Goal: Task Accomplishment & Management: Manage account settings

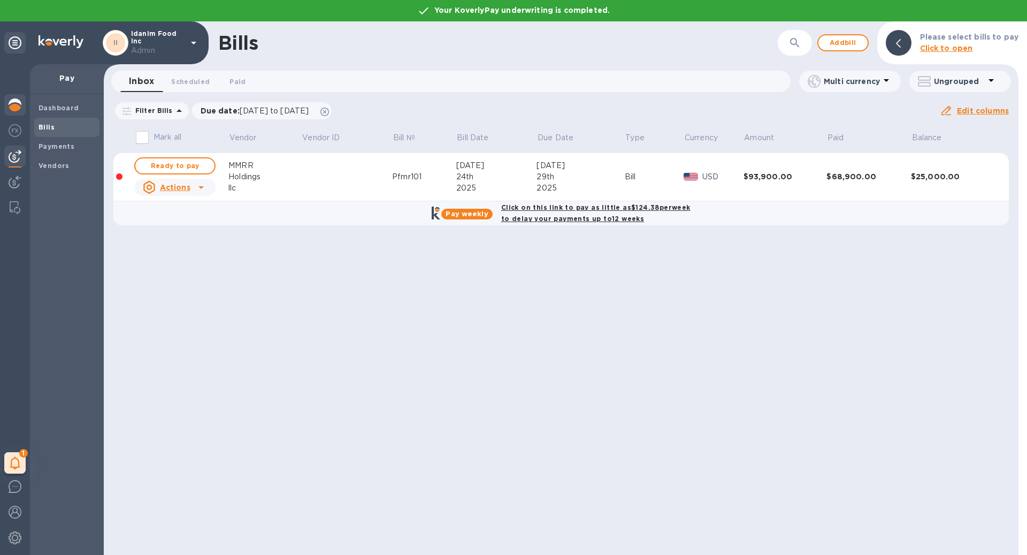
click at [21, 104] on img at bounding box center [15, 104] width 13 height 13
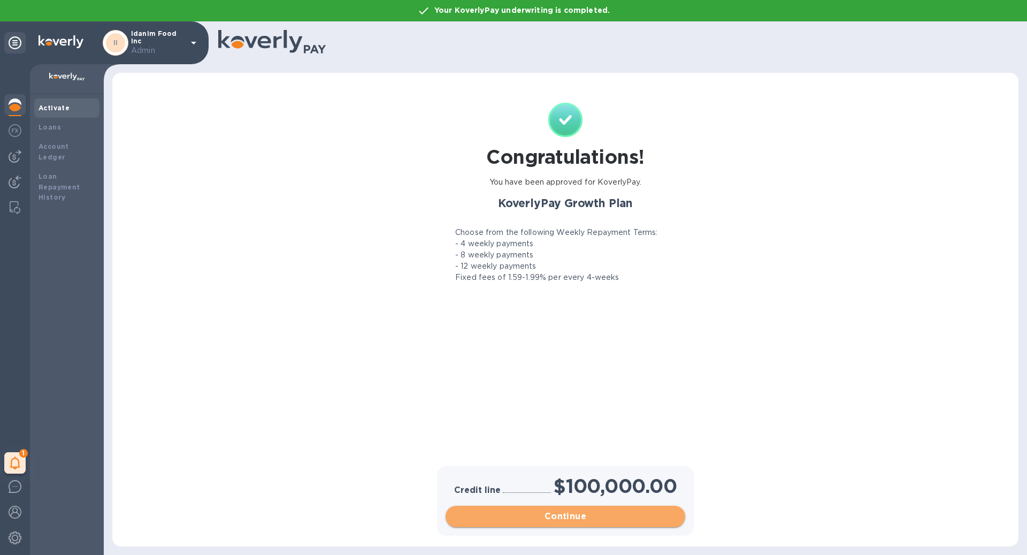
click at [560, 521] on span "Continue" at bounding box center [565, 516] width 222 height 13
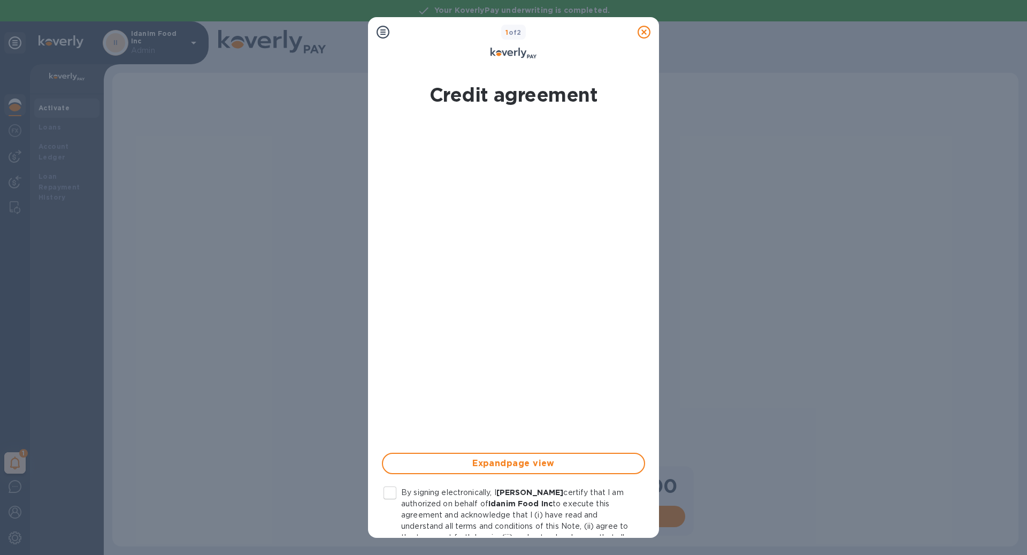
click at [390, 491] on input "By signing electronically, I [PERSON_NAME] certify that I am authorized on beha…" at bounding box center [390, 492] width 22 height 22
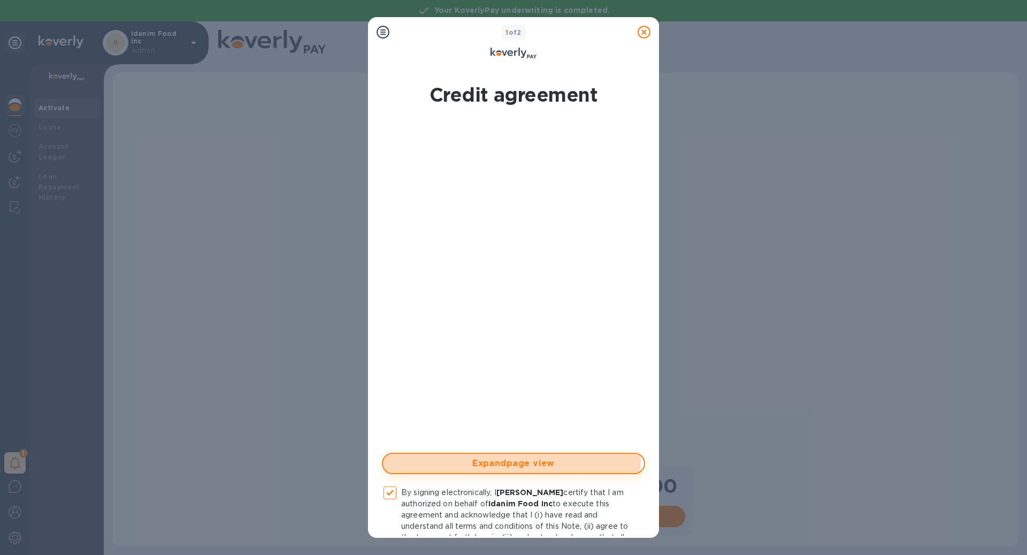
click at [441, 459] on span "Expand page view" at bounding box center [513, 463] width 244 height 13
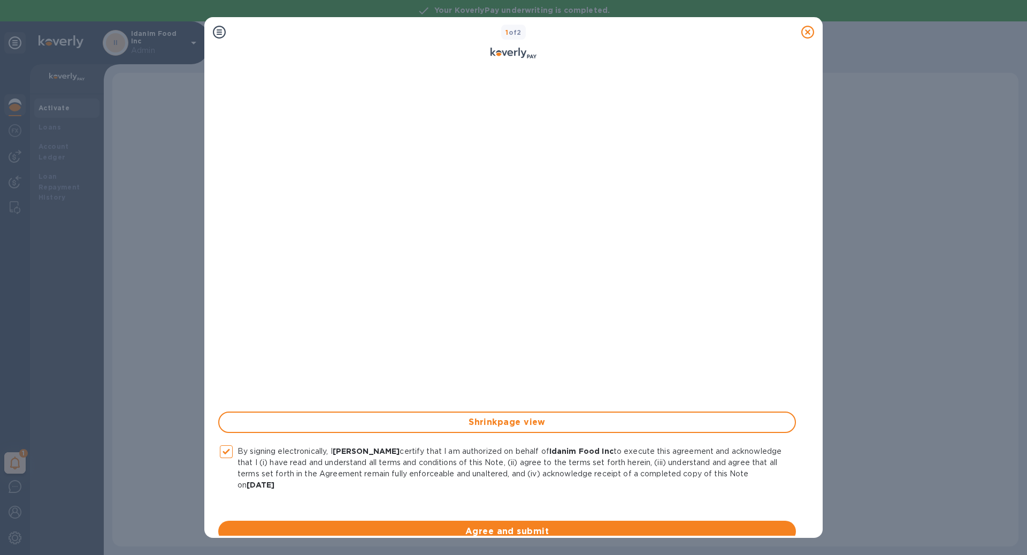
scroll to position [53, 0]
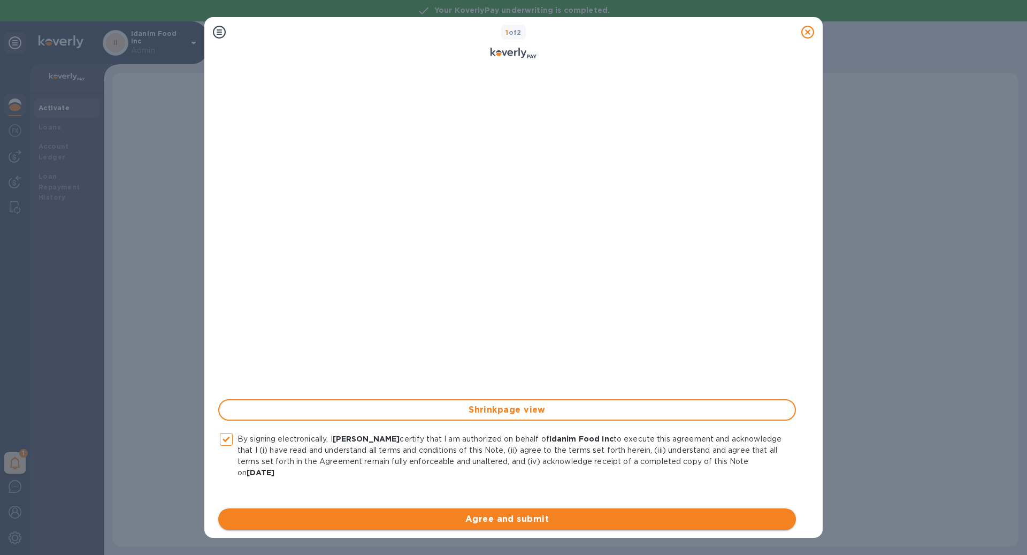
click at [411, 516] on span "Agree and submit" at bounding box center [507, 518] width 560 height 13
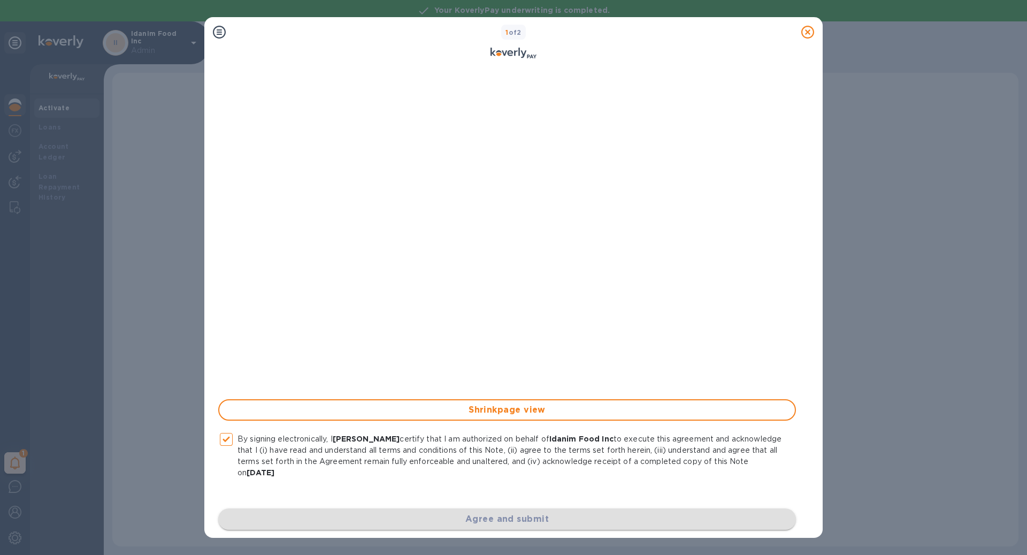
checkbox input "false"
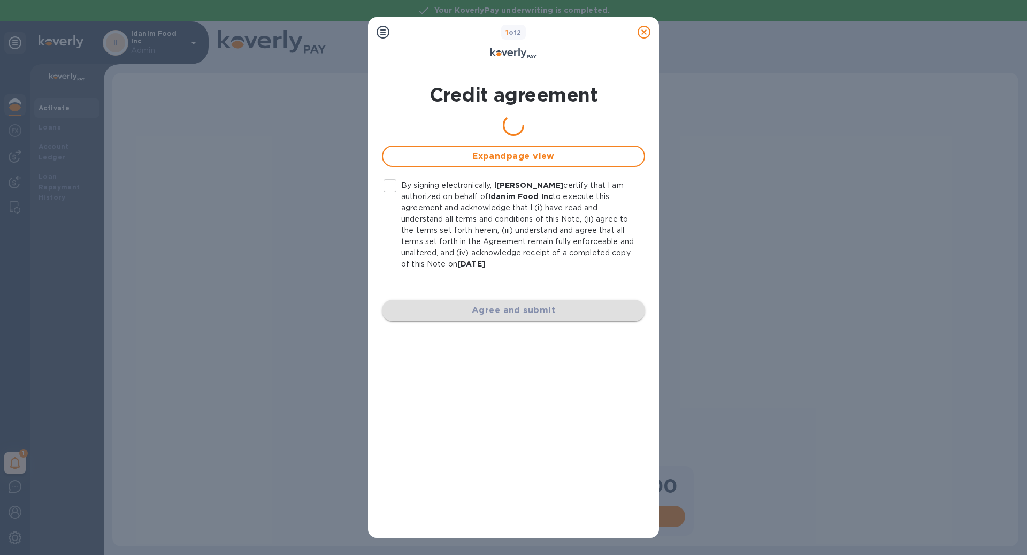
scroll to position [0, 0]
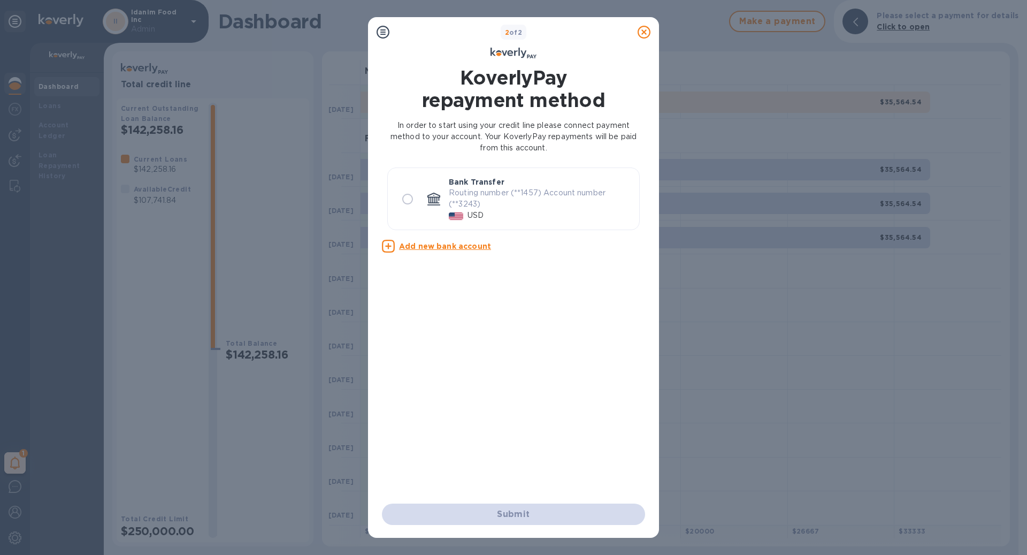
click at [408, 187] on div at bounding box center [407, 198] width 31 height 31
radio input "true"
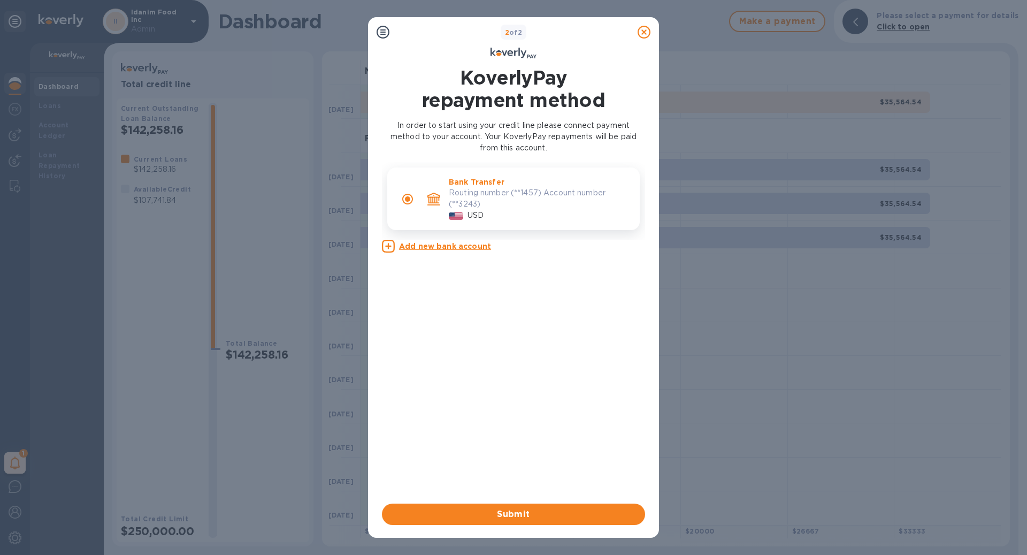
click at [408, 195] on input "radio" at bounding box center [407, 199] width 22 height 22
click at [495, 508] on span "Submit" at bounding box center [513, 514] width 246 height 13
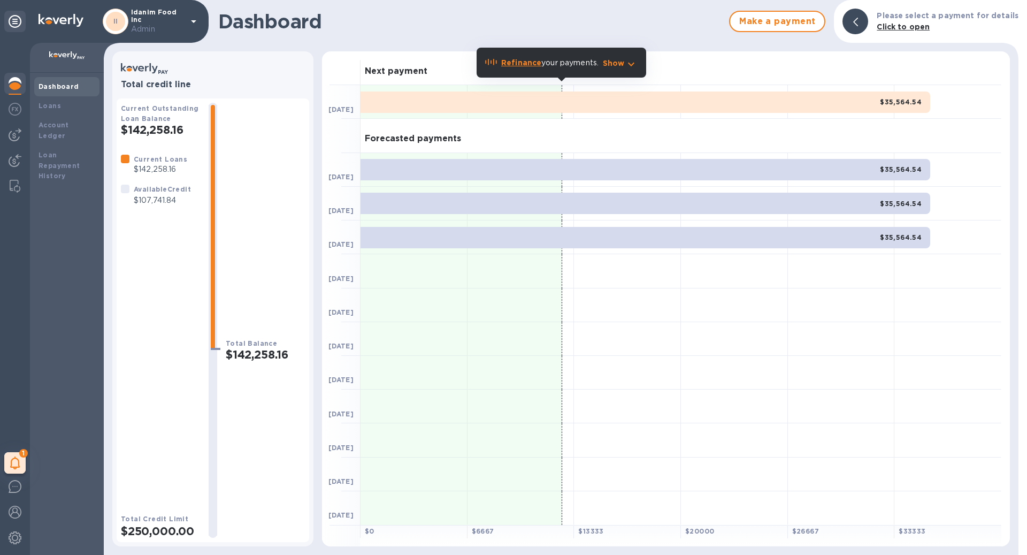
click at [496, 516] on span "Done" at bounding box center [513, 514] width 246 height 13
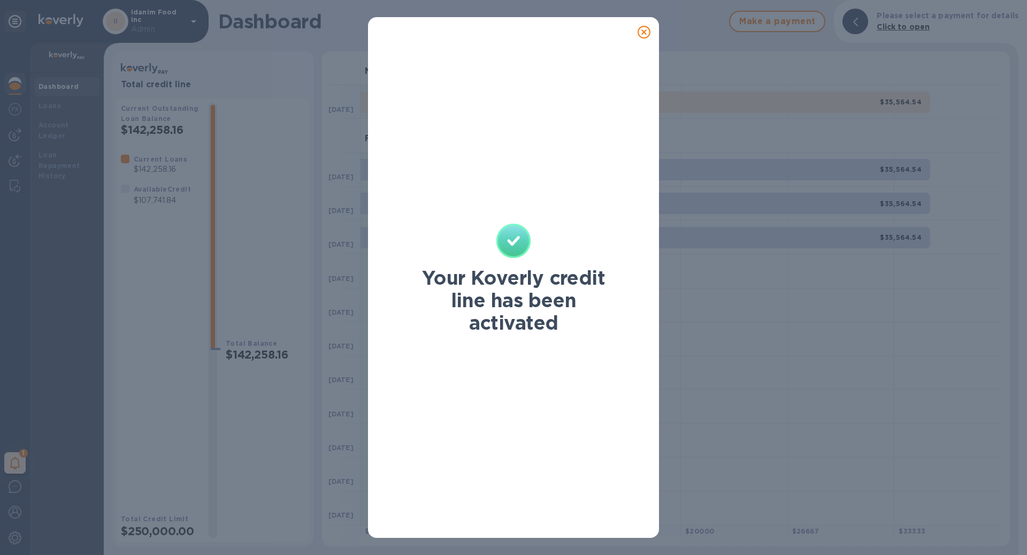
click at [649, 26] on icon at bounding box center [643, 32] width 13 height 13
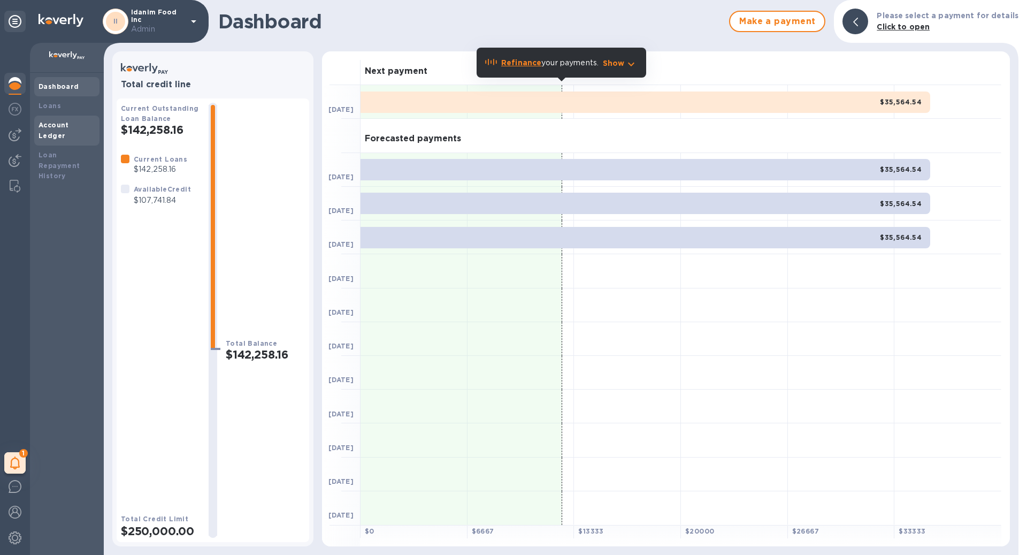
click at [53, 129] on div "Account Ledger" at bounding box center [67, 130] width 57 height 21
